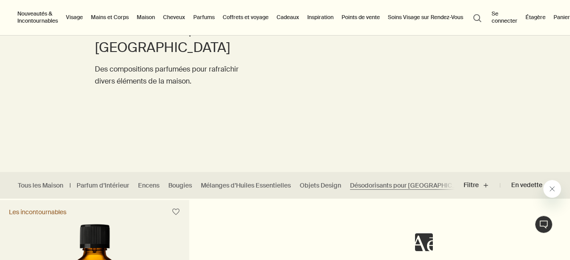
scroll to position [93, 0]
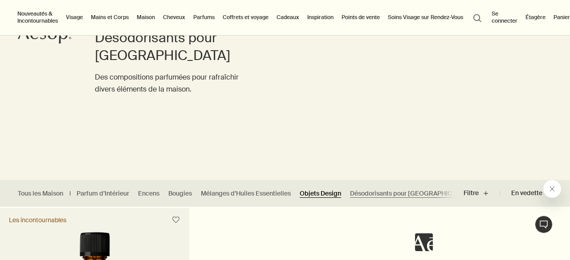
click at [327, 190] on link "Objets Design" at bounding box center [319, 194] width 41 height 8
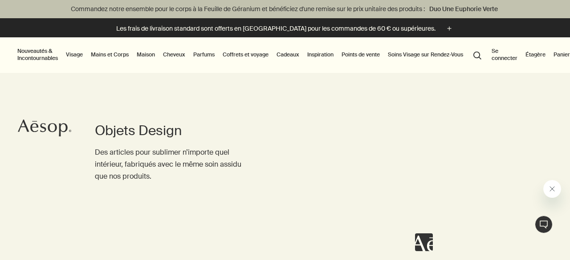
click at [149, 55] on link "Maison" at bounding box center [146, 54] width 22 height 11
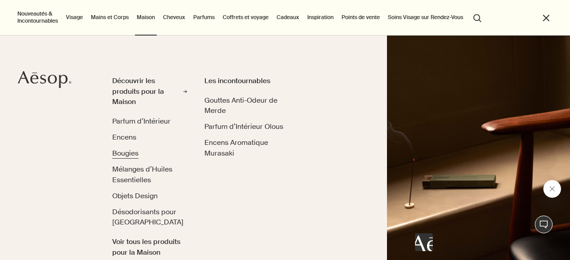
click at [123, 154] on span "Bougies" at bounding box center [125, 153] width 26 height 9
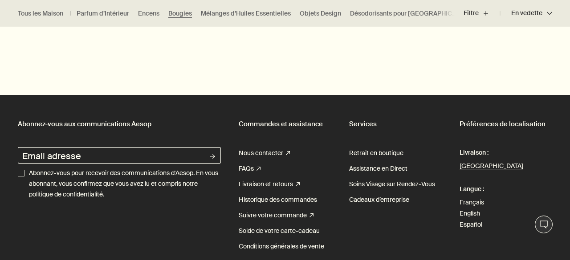
scroll to position [813, 0]
